Goal: Task Accomplishment & Management: Use online tool/utility

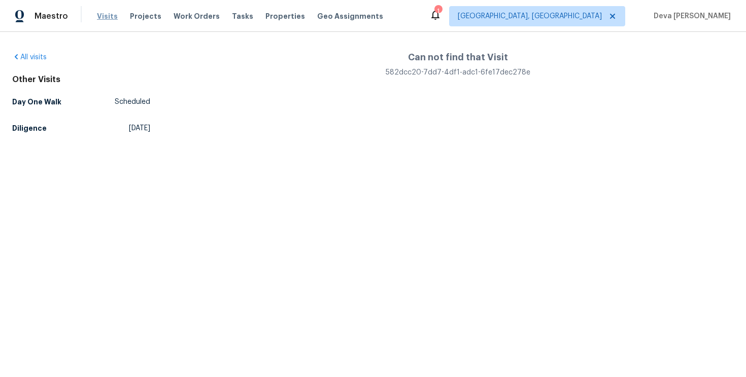
click at [112, 11] on span "Visits" at bounding box center [107, 16] width 21 height 10
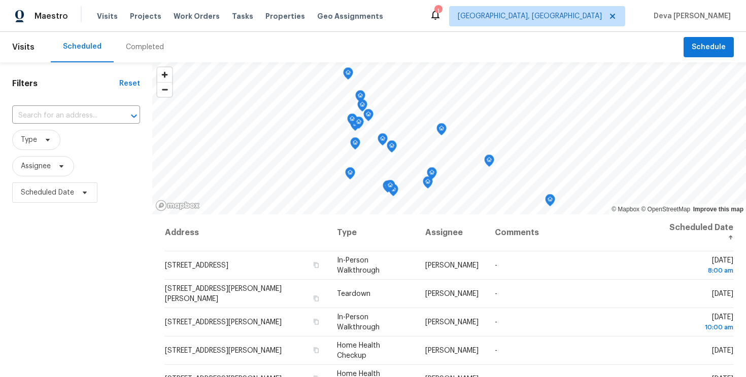
click at [13, 59] on header "Visits Scheduled Completed Schedule" at bounding box center [373, 47] width 746 height 30
click at [26, 50] on span "Visits" at bounding box center [23, 47] width 22 height 22
click at [22, 45] on span "Visits" at bounding box center [23, 47] width 22 height 22
click at [46, 8] on div "Maestro" at bounding box center [34, 16] width 68 height 20
click at [108, 17] on span "Visits" at bounding box center [107, 16] width 21 height 10
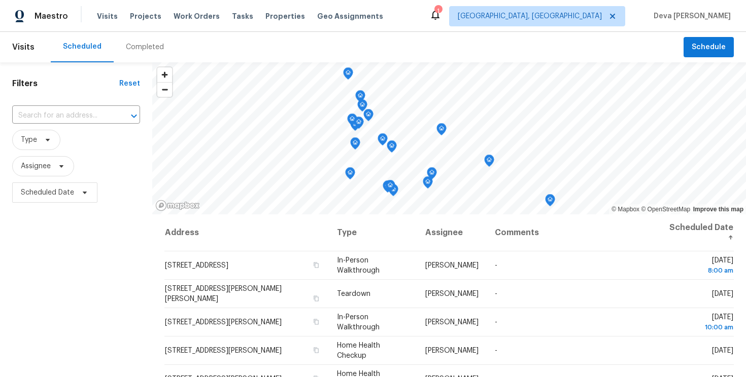
click at [84, 47] on div "Scheduled" at bounding box center [82, 47] width 39 height 10
click at [52, 114] on input "text" at bounding box center [61, 116] width 99 height 16
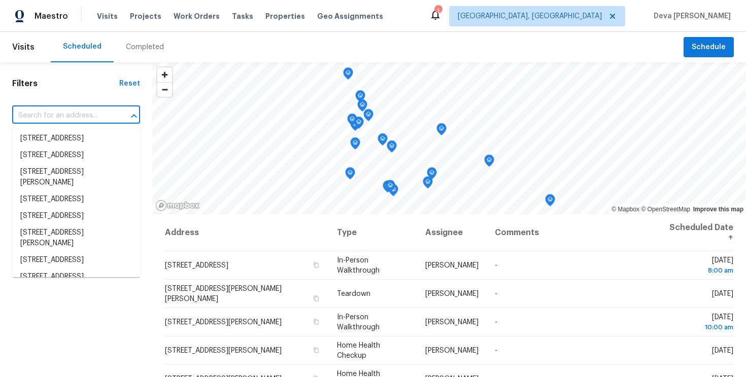
paste input "213 Rivenoak Dr, Fayetteville, NC, 28303"
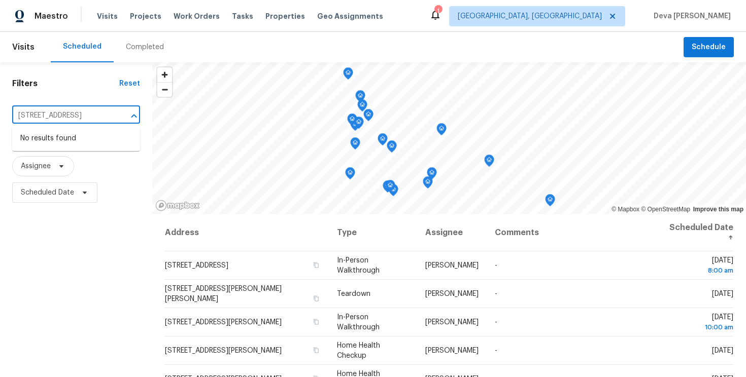
type input "213 Rivenoak Dr, Fayetteville, NC, 28303"
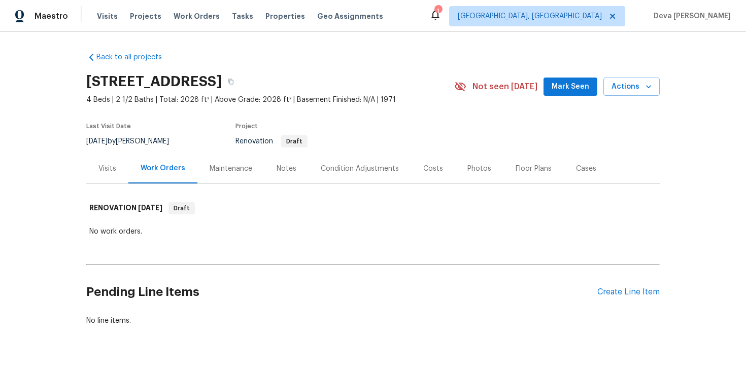
click at [110, 169] on div "Visits" at bounding box center [107, 169] width 18 height 10
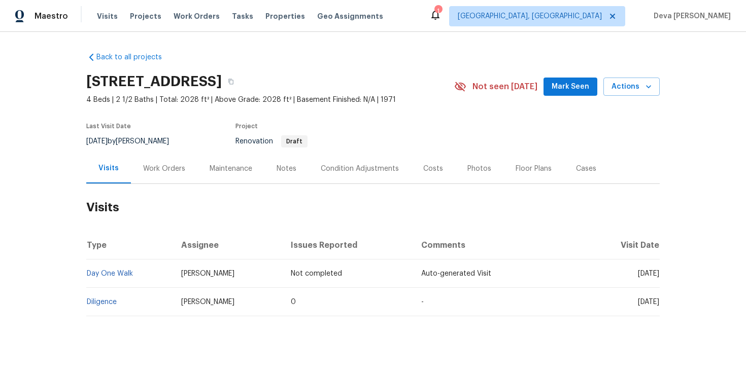
scroll to position [8, 0]
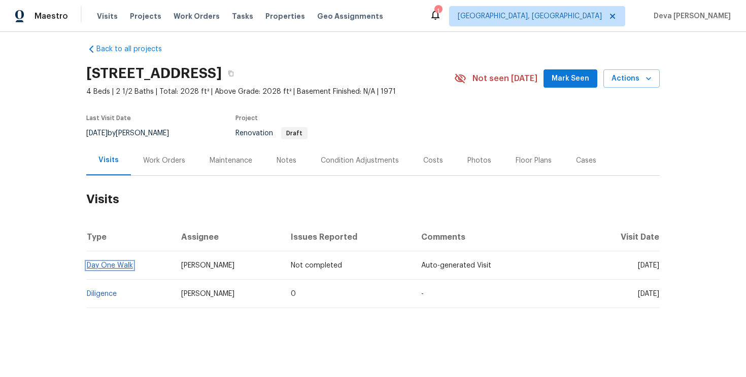
click at [114, 264] on link "Day One Walk" at bounding box center [110, 265] width 46 height 7
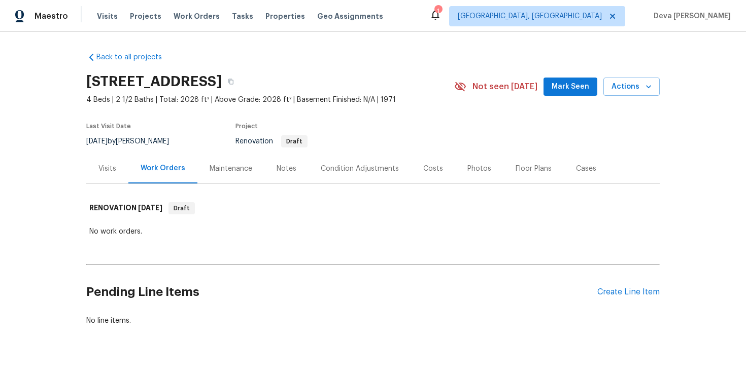
click at [89, 171] on div "Visits" at bounding box center [107, 169] width 42 height 30
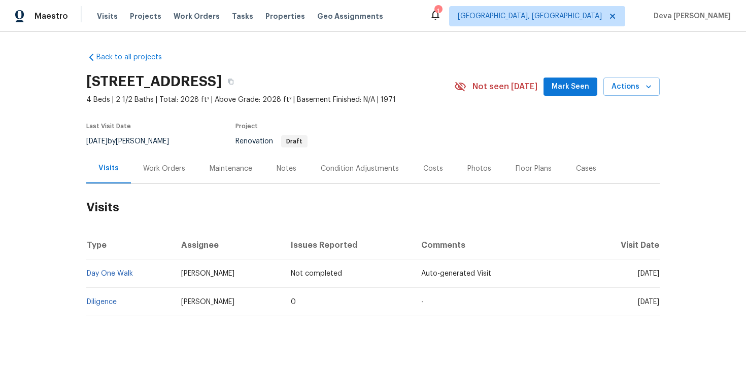
scroll to position [8, 0]
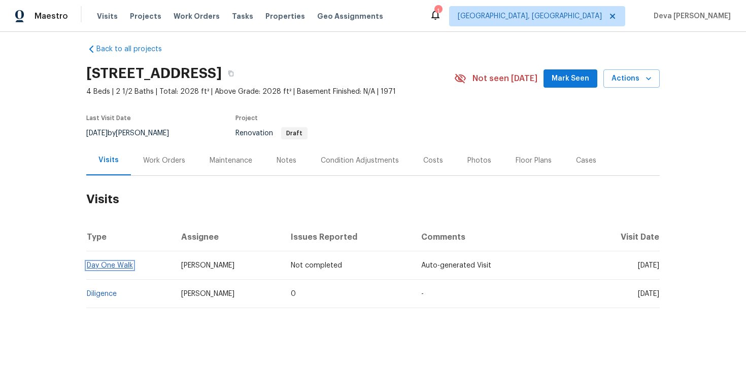
click at [114, 268] on link "Day One Walk" at bounding box center [110, 265] width 46 height 7
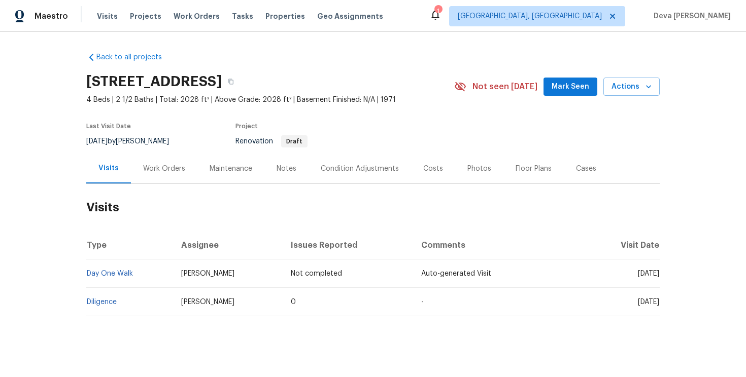
scroll to position [8, 0]
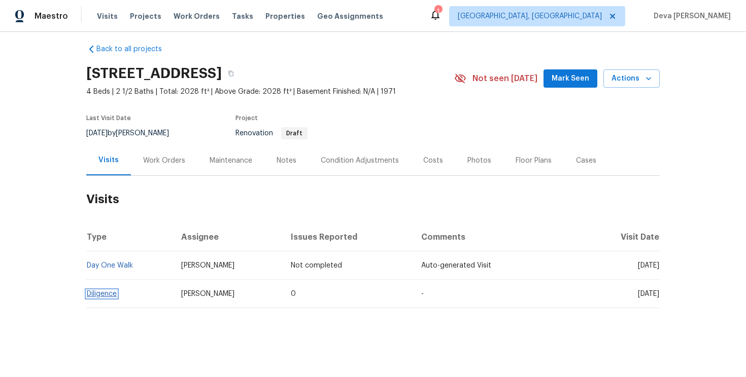
click at [108, 293] on link "Diligence" at bounding box center [102, 294] width 30 height 7
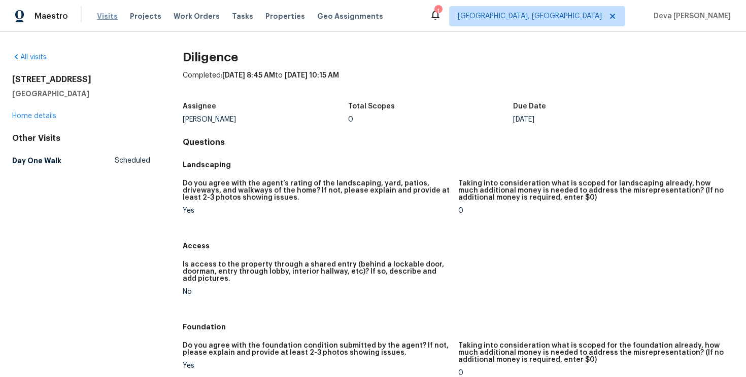
click at [108, 16] on span "Visits" at bounding box center [107, 16] width 21 height 10
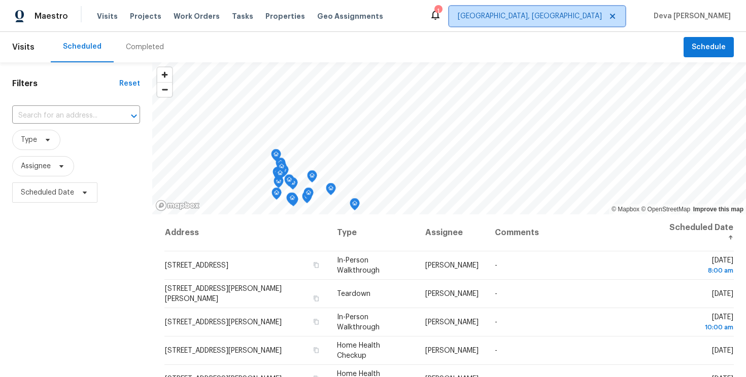
click at [597, 18] on span "[GEOGRAPHIC_DATA], [GEOGRAPHIC_DATA]" at bounding box center [530, 16] width 144 height 10
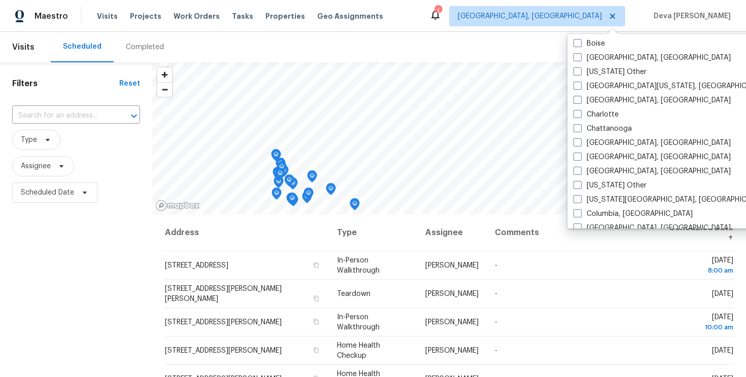
scroll to position [145, 0]
click at [608, 111] on label "Charlotte" at bounding box center [595, 114] width 45 height 10
click at [580, 111] on input "Charlotte" at bounding box center [576, 112] width 7 height 7
checkbox input "true"
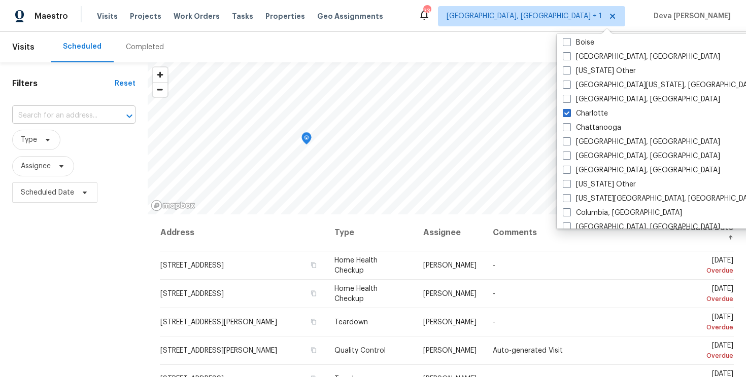
click at [51, 118] on input "text" at bounding box center [59, 116] width 95 height 16
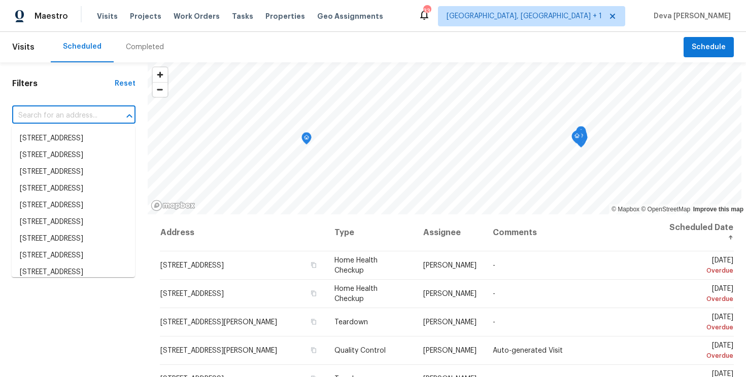
paste input "2824 Fairstone Ave, Charlotte, NC, 28269"
type input "2824 Fairstone Ave, Charlotte, NC, 28269"
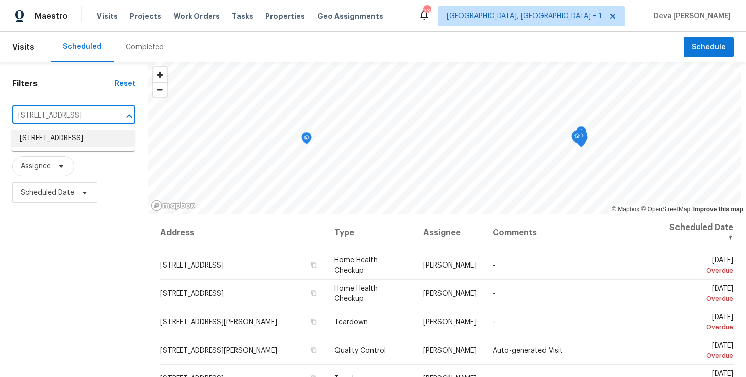
click at [88, 138] on li "2824 Fairstone Ave, Charlotte, NC 28269" at bounding box center [73, 138] width 123 height 17
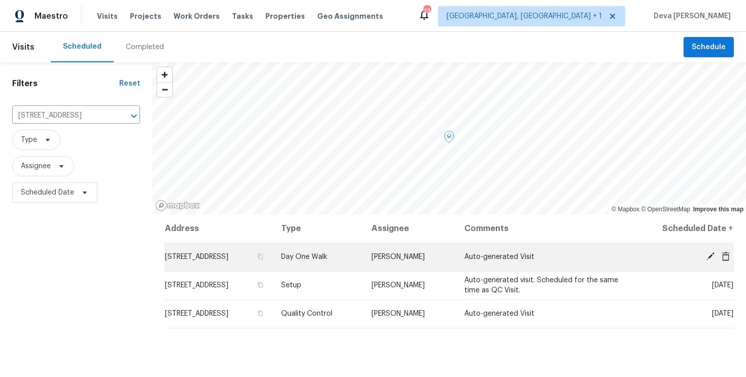
click at [255, 263] on td "2824 Fairstone Ave, Charlotte, NC 28269" at bounding box center [218, 257] width 109 height 28
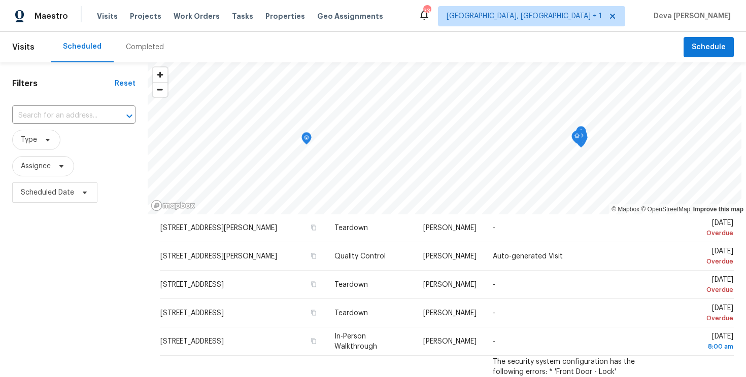
scroll to position [98, 0]
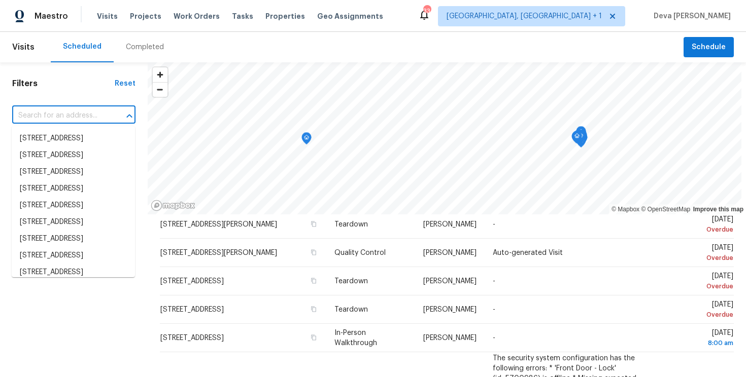
click at [60, 114] on input "text" at bounding box center [59, 116] width 95 height 16
paste input "2824 Fairstone Ave, Charlotte, NC, 28269"
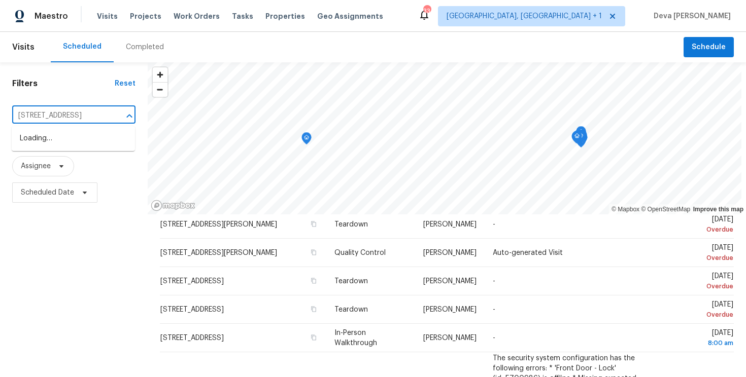
type input "2824 Fairstone Ave, Charlotte, NC, 28269"
click at [50, 145] on li "2824 Fairstone Ave, Charlotte, NC 28269" at bounding box center [73, 138] width 123 height 17
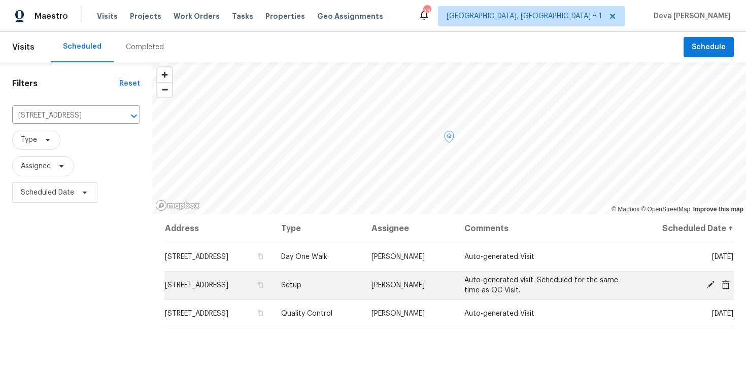
click at [228, 288] on span "2824 Fairstone Ave, Charlotte, NC 28269" at bounding box center [196, 285] width 63 height 7
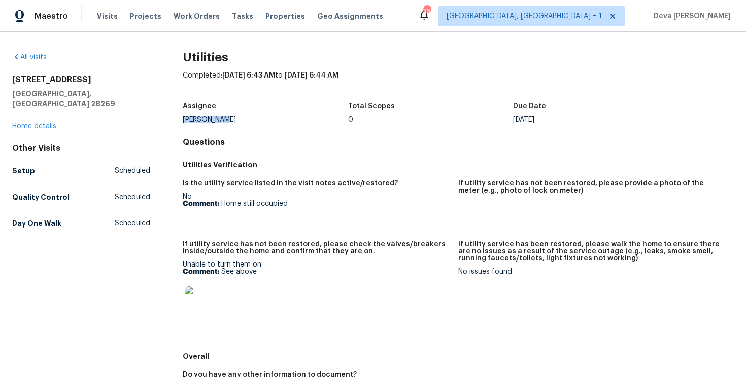
drag, startPoint x: 224, startPoint y: 122, endPoint x: 168, endPoint y: 118, distance: 56.5
click at [168, 118] on div "All visits 2824 Fairstone Ave Charlotte, NC 28269 Home details Other Visits Set…" at bounding box center [372, 299] width 721 height 495
drag, startPoint x: 183, startPoint y: 120, endPoint x: 236, endPoint y: 118, distance: 52.8
click at [236, 118] on div "Dan Baquero" at bounding box center [265, 119] width 165 height 7
click at [238, 150] on div "Utilities Completed: 9/26/2025, 6:43 AM to 9/26/2025, 6:44 AM Assignee Dan Baqu…" at bounding box center [458, 299] width 551 height 495
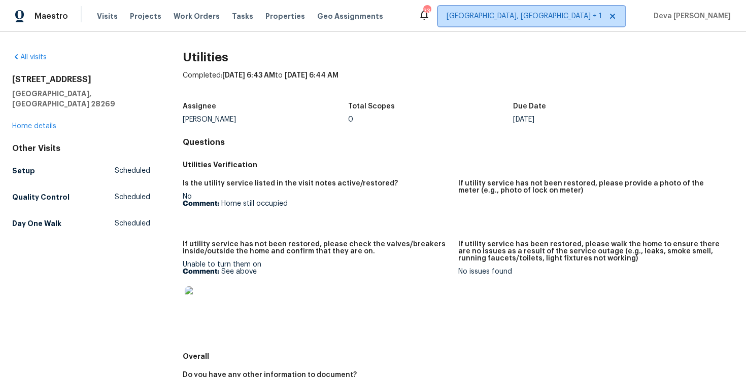
click at [602, 13] on span "Albuquerque, NM + 1" at bounding box center [523, 16] width 155 height 10
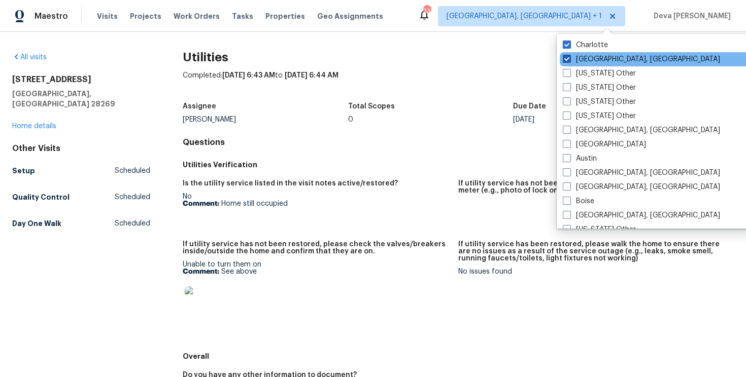
click at [594, 58] on label "Albuquerque, NM" at bounding box center [641, 59] width 157 height 10
click at [569, 58] on input "Albuquerque, NM" at bounding box center [566, 57] width 7 height 7
checkbox input "false"
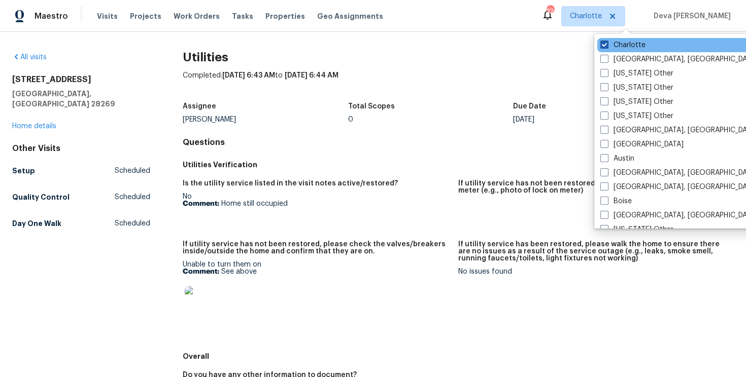
click at [605, 47] on span at bounding box center [604, 45] width 8 height 8
click at [605, 47] on input "Charlotte" at bounding box center [603, 43] width 7 height 7
checkbox input "false"
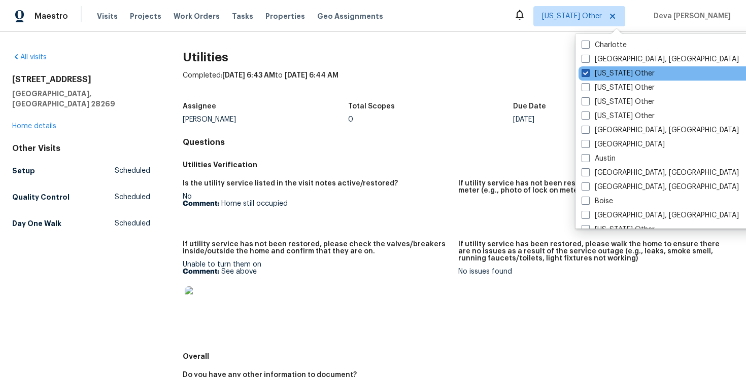
click at [587, 73] on span at bounding box center [585, 73] width 8 height 8
click at [587, 73] on input "Alabama Other" at bounding box center [584, 71] width 7 height 7
checkbox input "true"
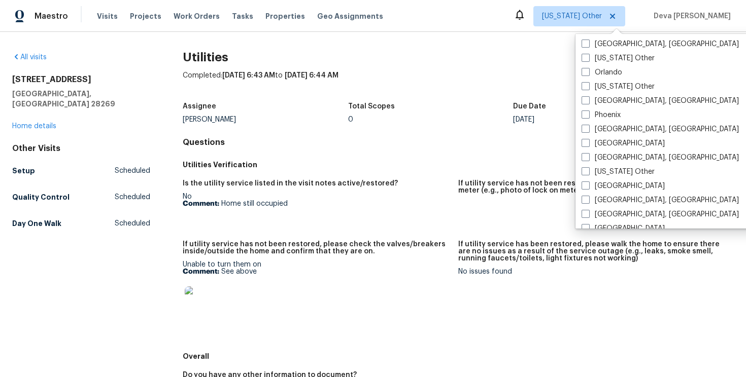
scroll to position [1141, 0]
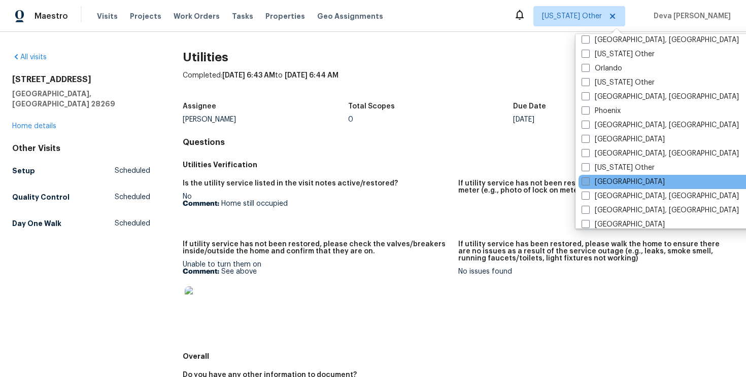
click at [600, 178] on label "[GEOGRAPHIC_DATA]" at bounding box center [622, 182] width 83 height 10
click at [588, 178] on input "[GEOGRAPHIC_DATA]" at bounding box center [584, 180] width 7 height 7
checkbox input "true"
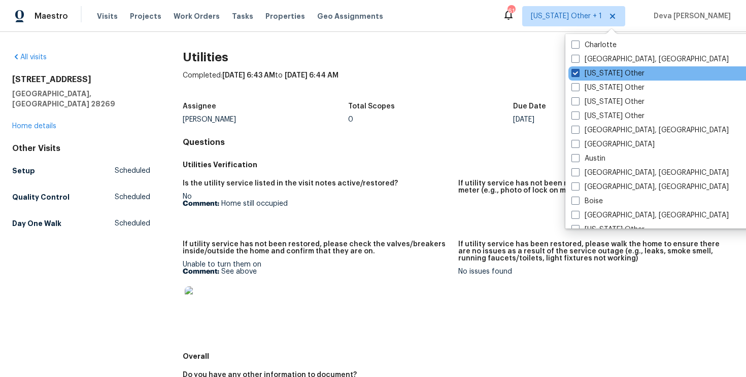
click at [573, 74] on span at bounding box center [575, 73] width 8 height 8
click at [573, 74] on input "Alabama Other" at bounding box center [574, 71] width 7 height 7
checkbox input "false"
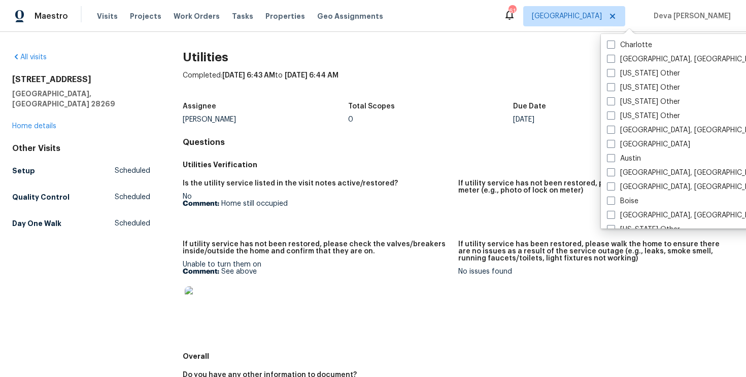
click at [565, 59] on h2 "Utilities" at bounding box center [458, 57] width 551 height 10
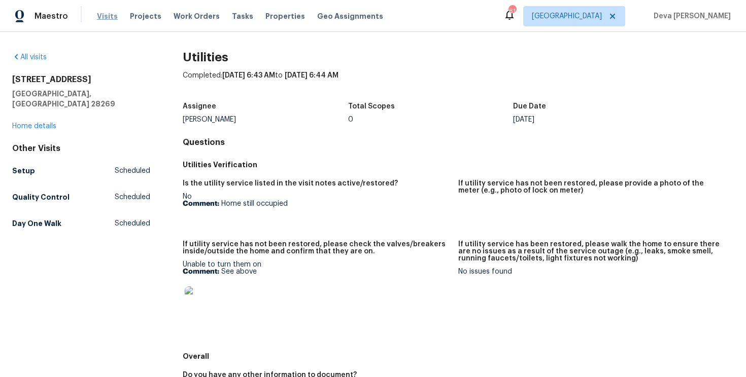
click at [99, 15] on span "Visits" at bounding box center [107, 16] width 21 height 10
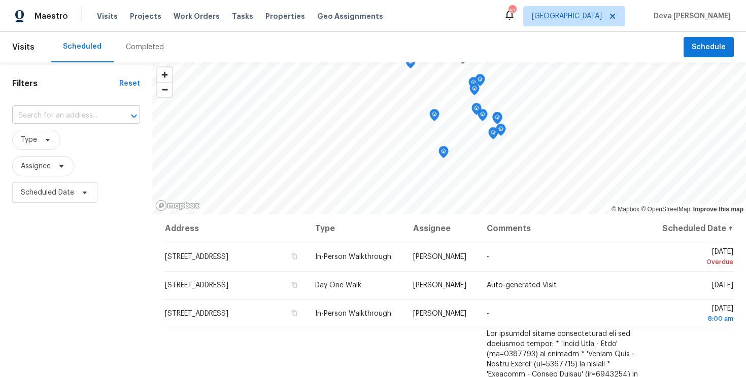
click at [67, 118] on input "text" at bounding box center [61, 116] width 99 height 16
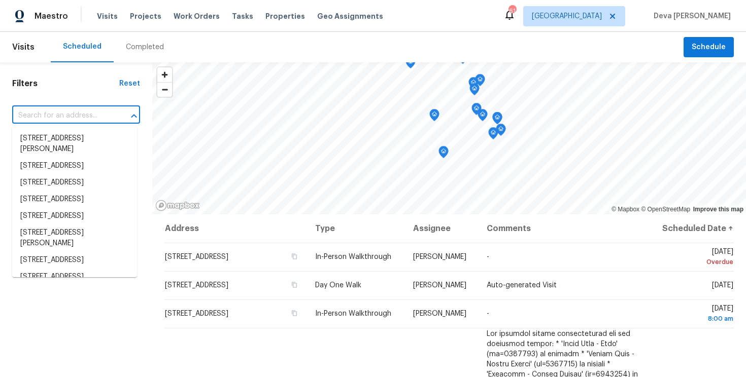
paste input "213 Rivenoak Dr, Fayetteville, NC, 28303"
type input "213 Rivenoak Dr, Fayetteville, NC, 28303"
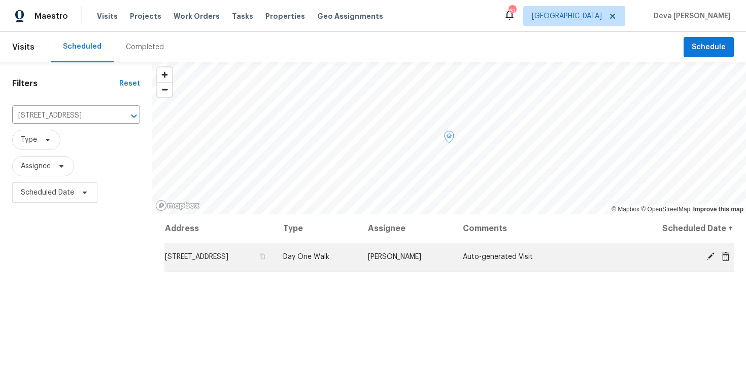
click at [228, 258] on span "213 Rivenoak Dr, Fayetteville, NC 28303" at bounding box center [196, 257] width 63 height 7
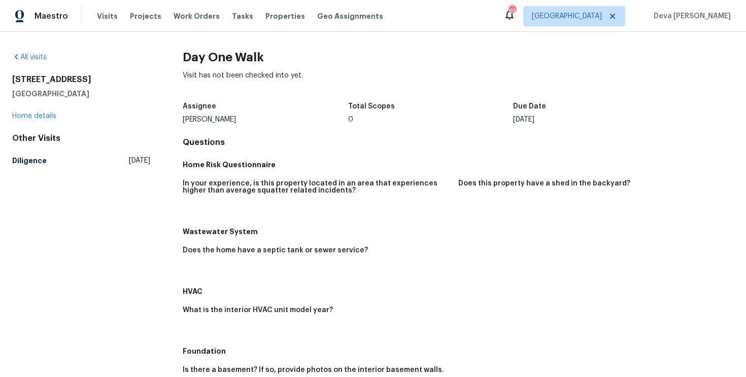
drag, startPoint x: 234, startPoint y: 121, endPoint x: 175, endPoint y: 122, distance: 59.4
copy div "[PERSON_NAME]"
drag, startPoint x: 11, startPoint y: 75, endPoint x: 94, endPoint y: 91, distance: 84.7
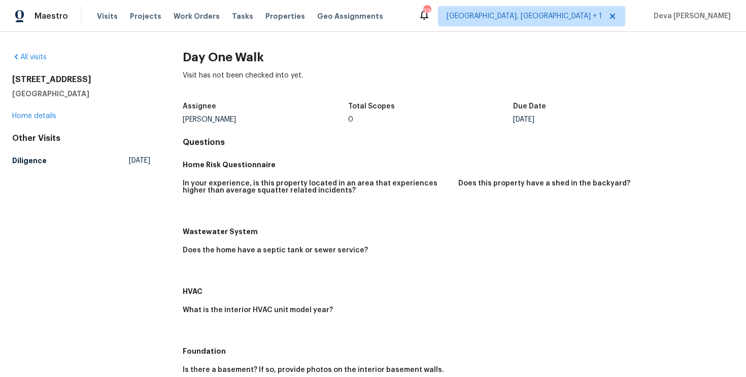
click at [94, 91] on div "All visits 213 Rivenoak Dr Fayetteville, NC 28303 Home details Other Visits Dil…" at bounding box center [373, 204] width 746 height 345
